Goal: Information Seeking & Learning: Check status

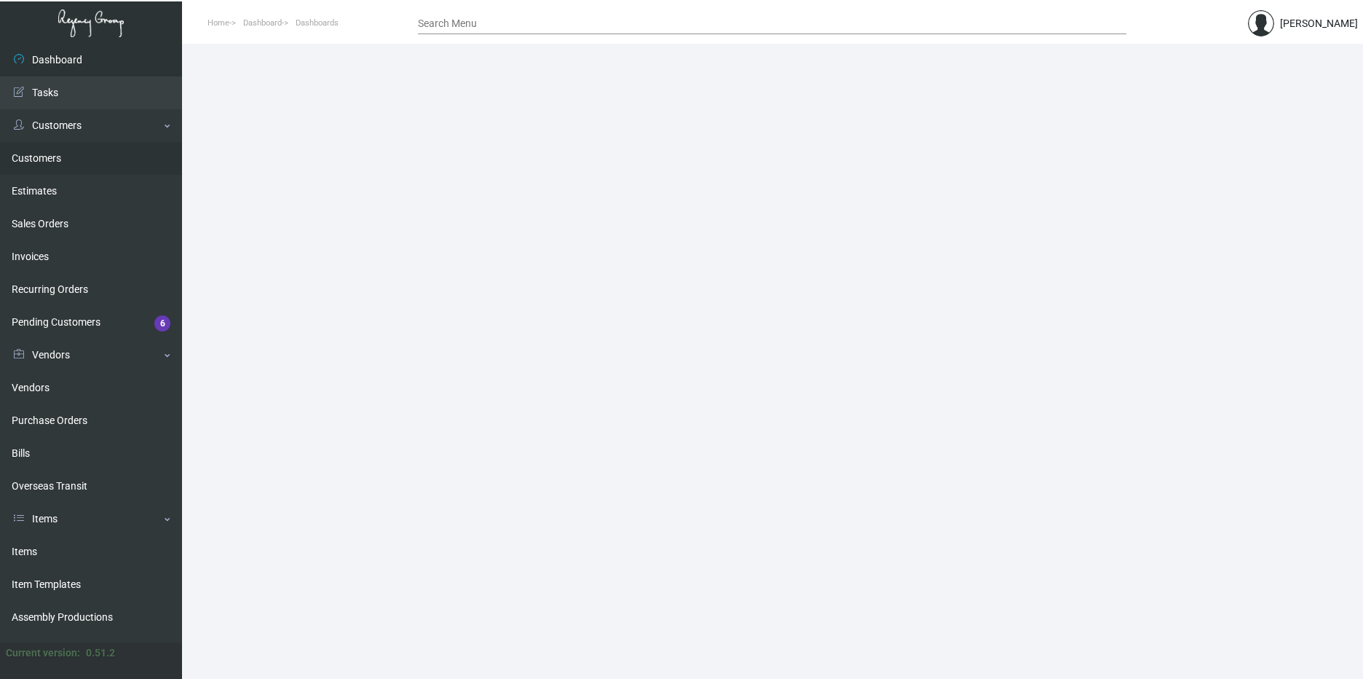
click at [45, 155] on link "Customers" at bounding box center [91, 158] width 182 height 33
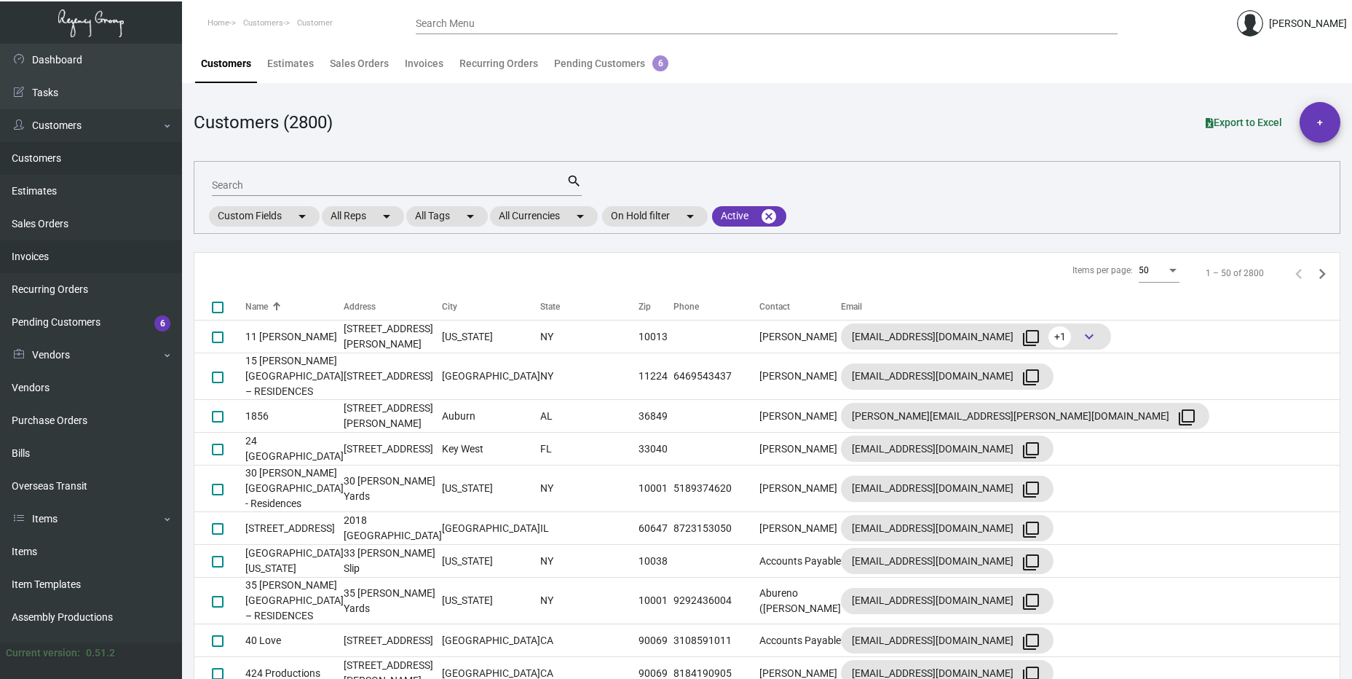
click at [39, 250] on link "Invoices" at bounding box center [91, 256] width 182 height 33
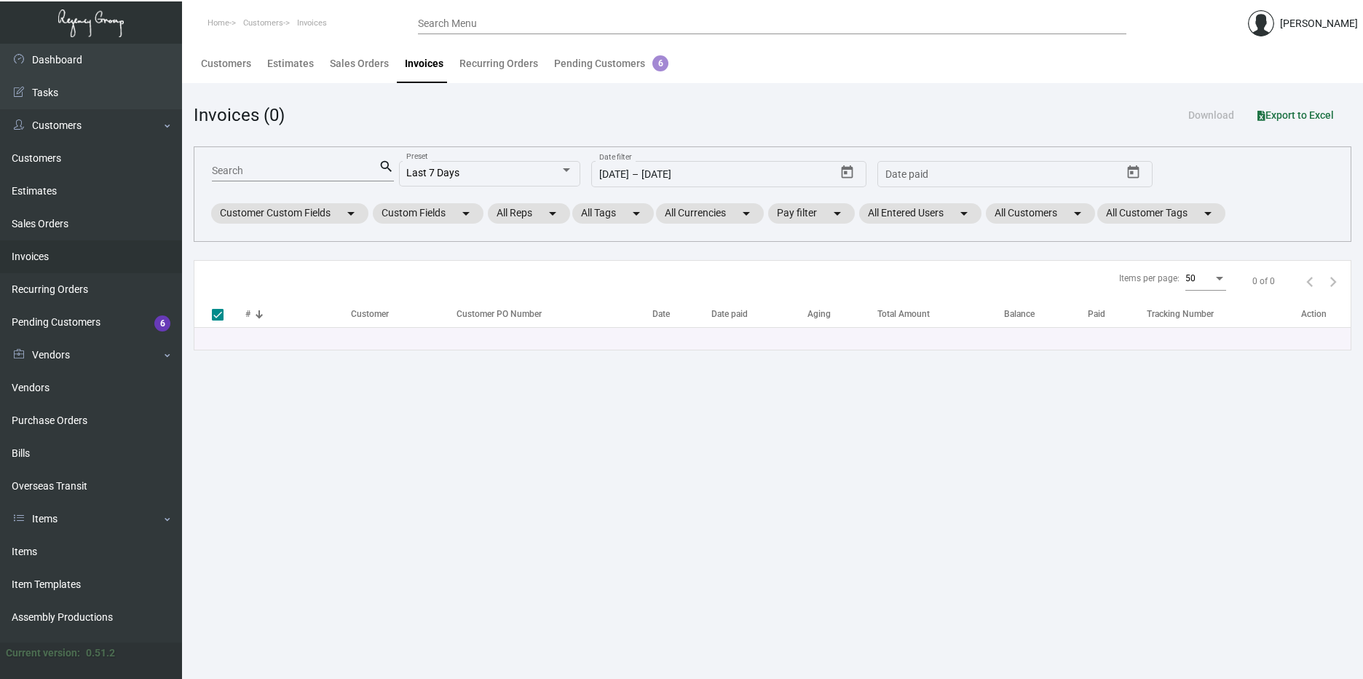
click at [323, 167] on input "Search" at bounding box center [295, 171] width 167 height 12
type input "93561"
checkbox input "false"
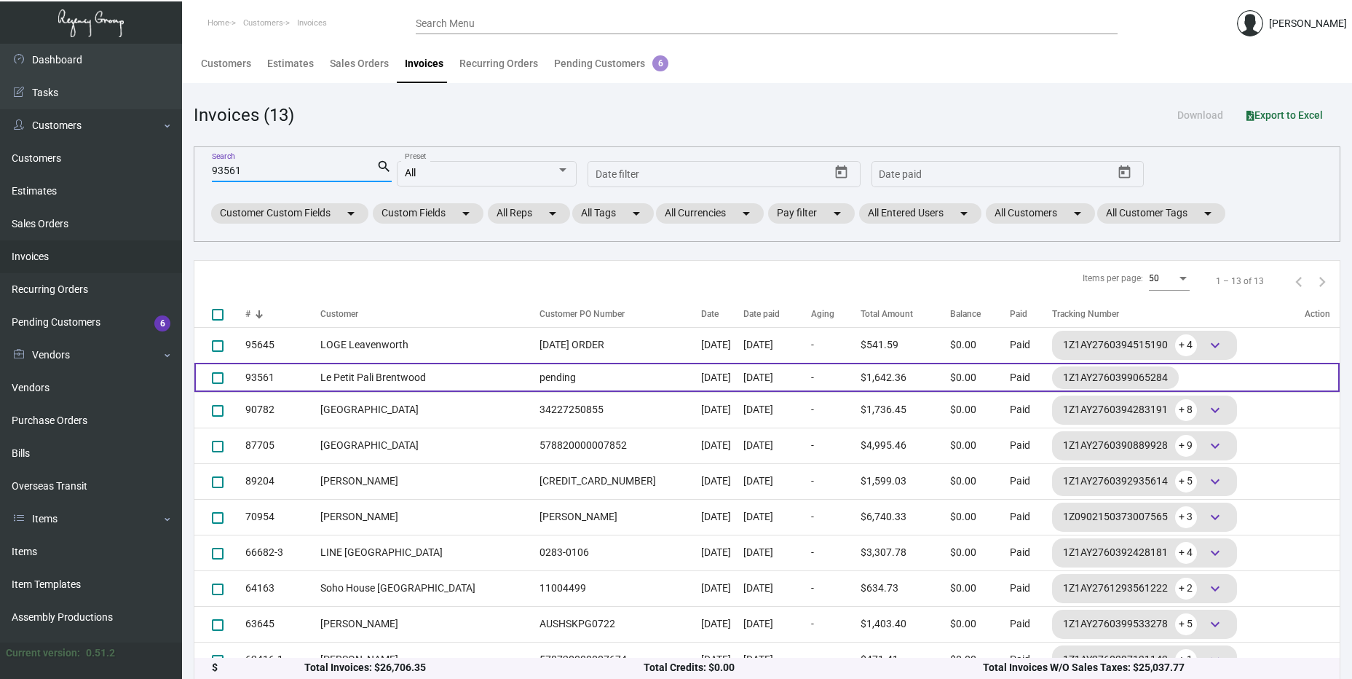
type input "93561"
click at [406, 379] on td "Le Petit Pali Brentwood" at bounding box center [426, 377] width 212 height 29
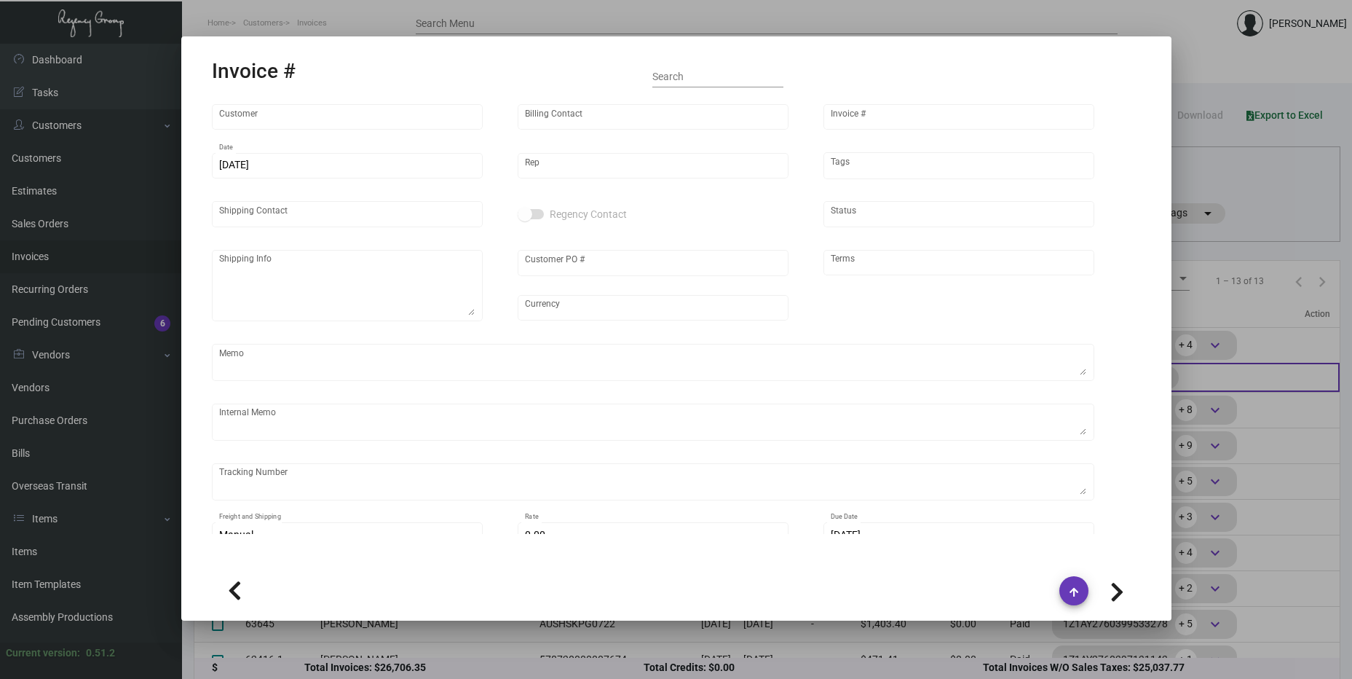
type input "Le Petit Pali Brentwood"
type input "[PERSON_NAME]"
type input "93561"
type input "[DATE]"
type input "[PERSON_NAME]"
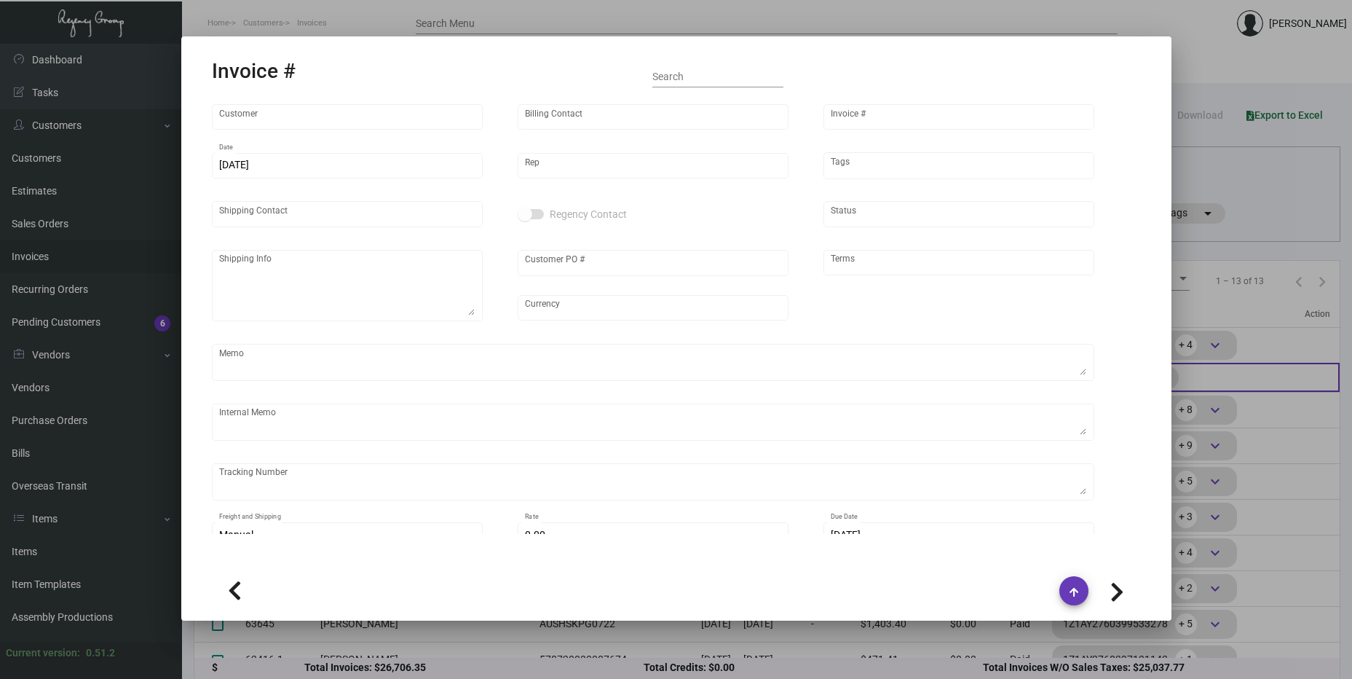
type input "[PERSON_NAME]"
type textarea "Le Petit Pali Brentwood - [PERSON_NAME] [STREET_ADDRESS]"
type input "pending"
type input "United States Dollar $"
type input "Net 30"
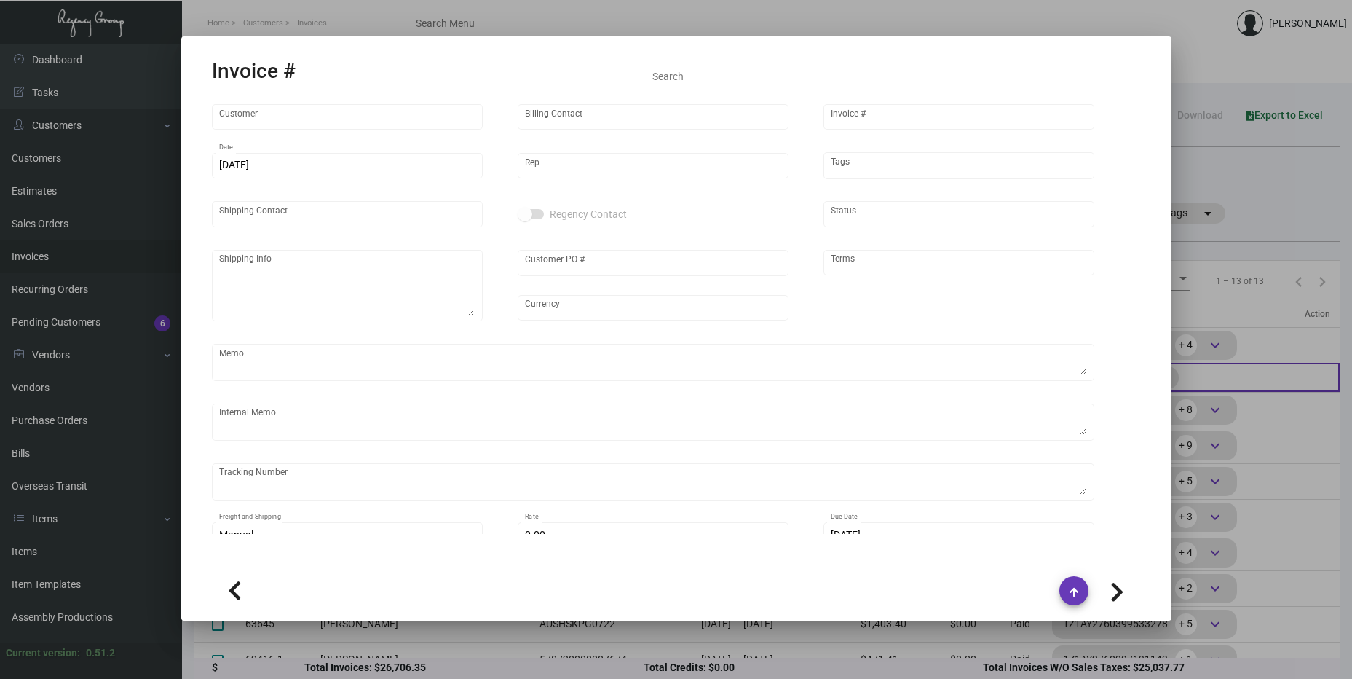
type textarea "24.78"
type input "$ 49.87"
type input "[DATE]"
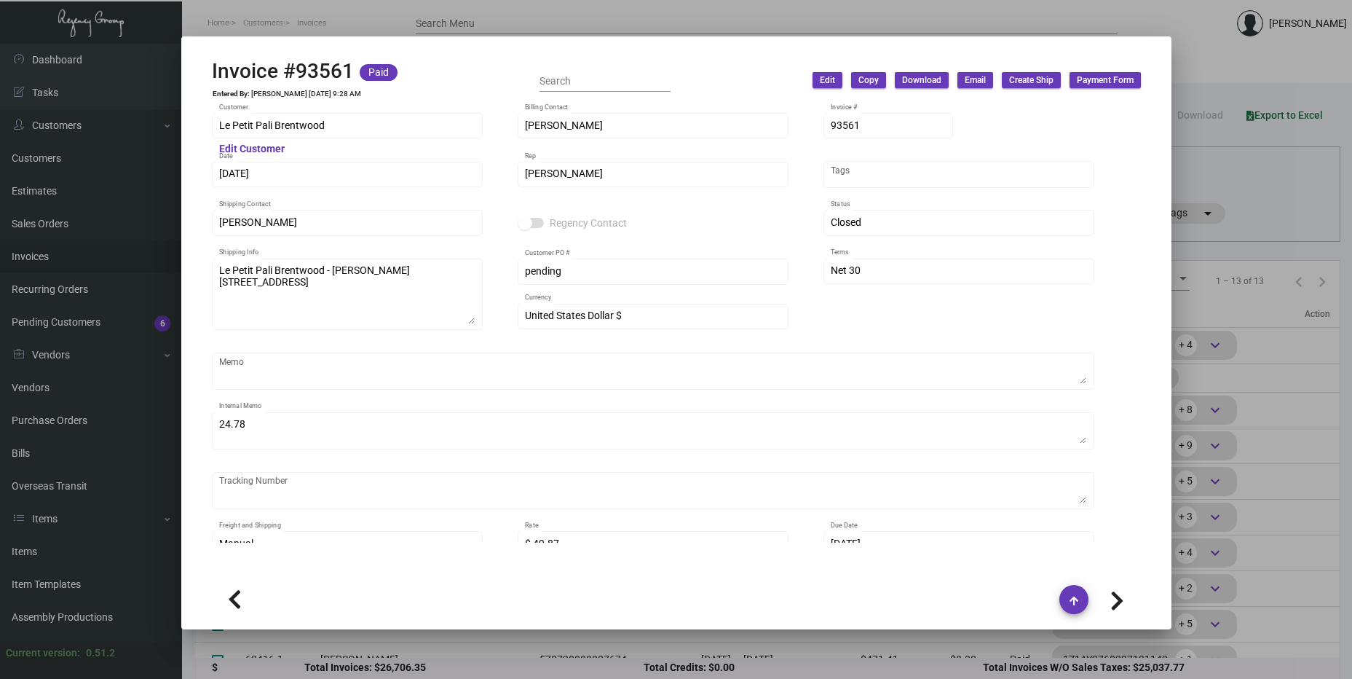
click at [1208, 181] on div at bounding box center [676, 339] width 1352 height 679
